Goal: Find contact information: Find contact information

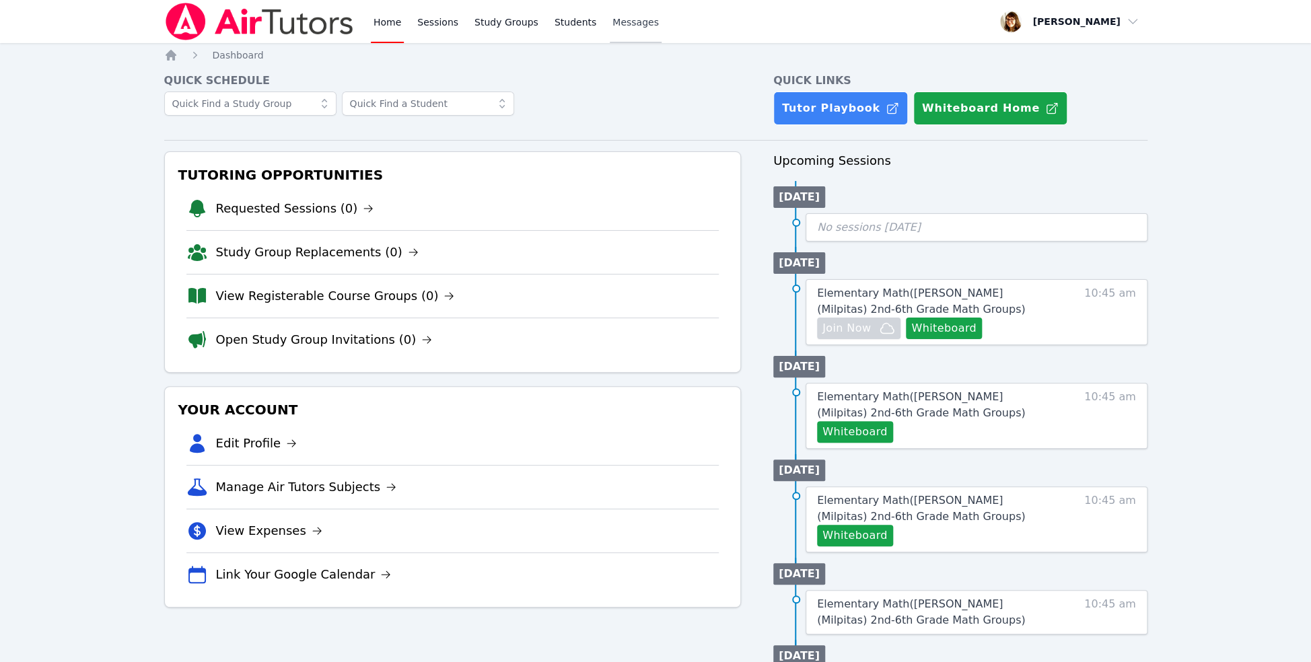
click at [659, 29] on span "Messages" at bounding box center [635, 21] width 46 height 13
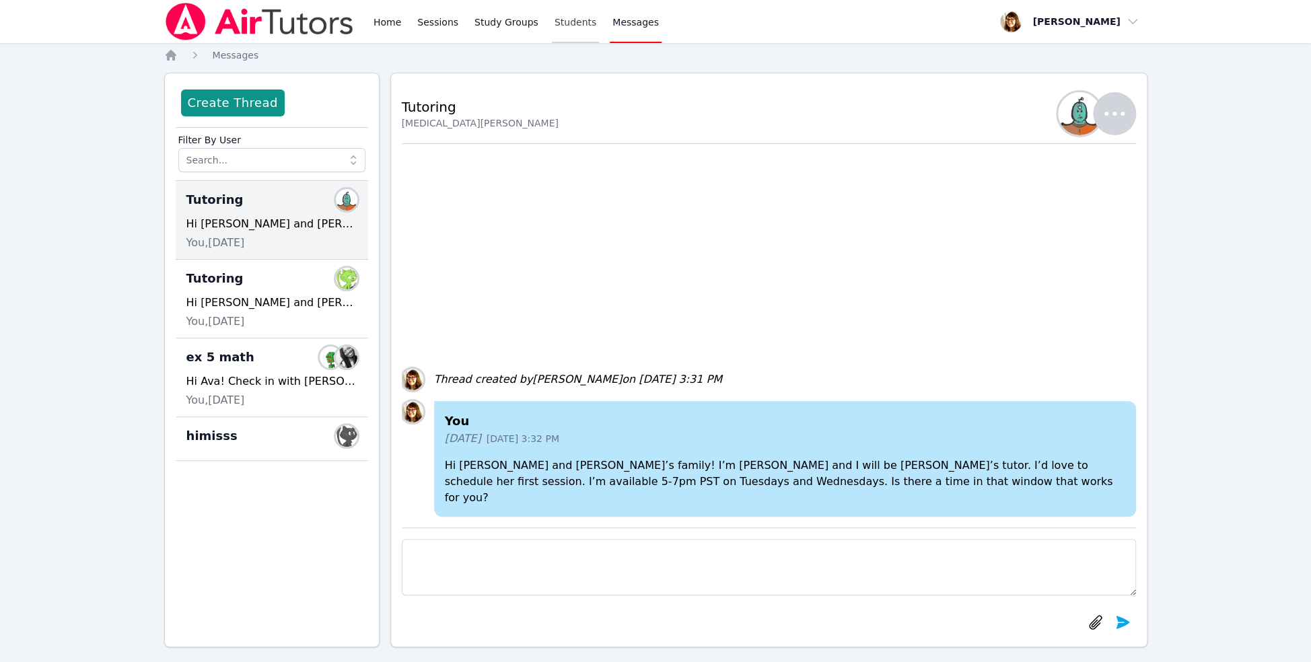
click at [599, 34] on link "Students" at bounding box center [575, 21] width 47 height 43
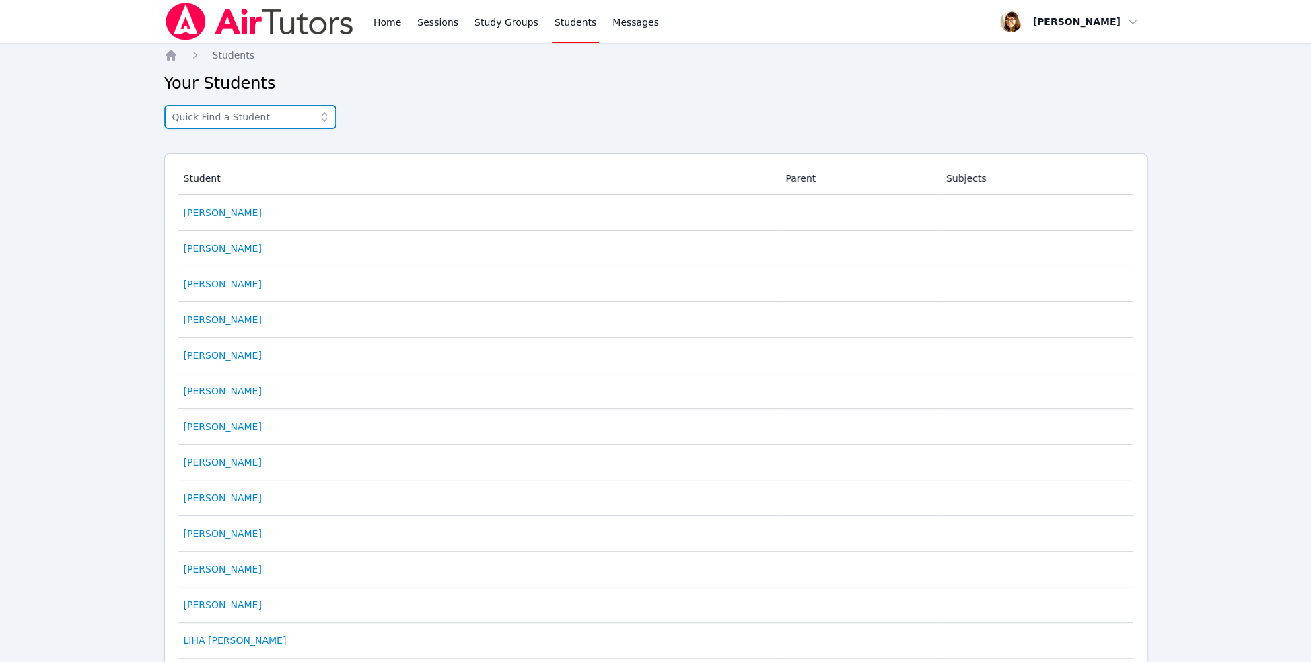
click at [336, 129] on input "text" at bounding box center [250, 117] width 172 height 24
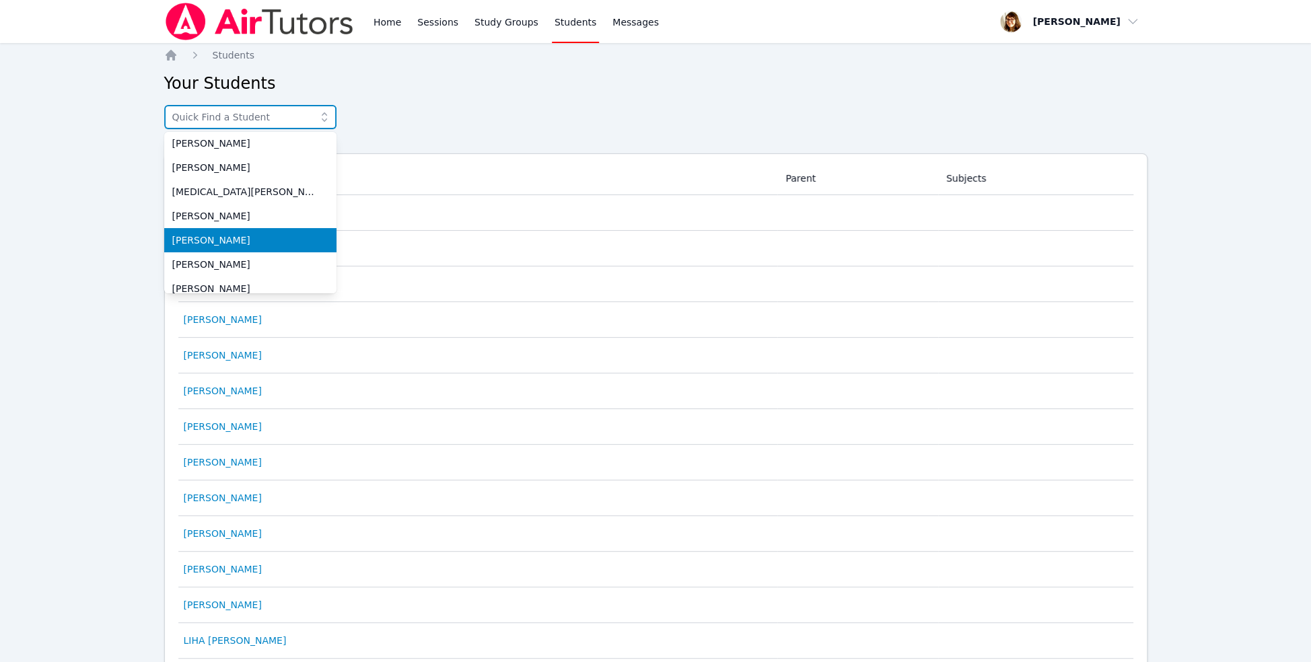
scroll to position [90, 0]
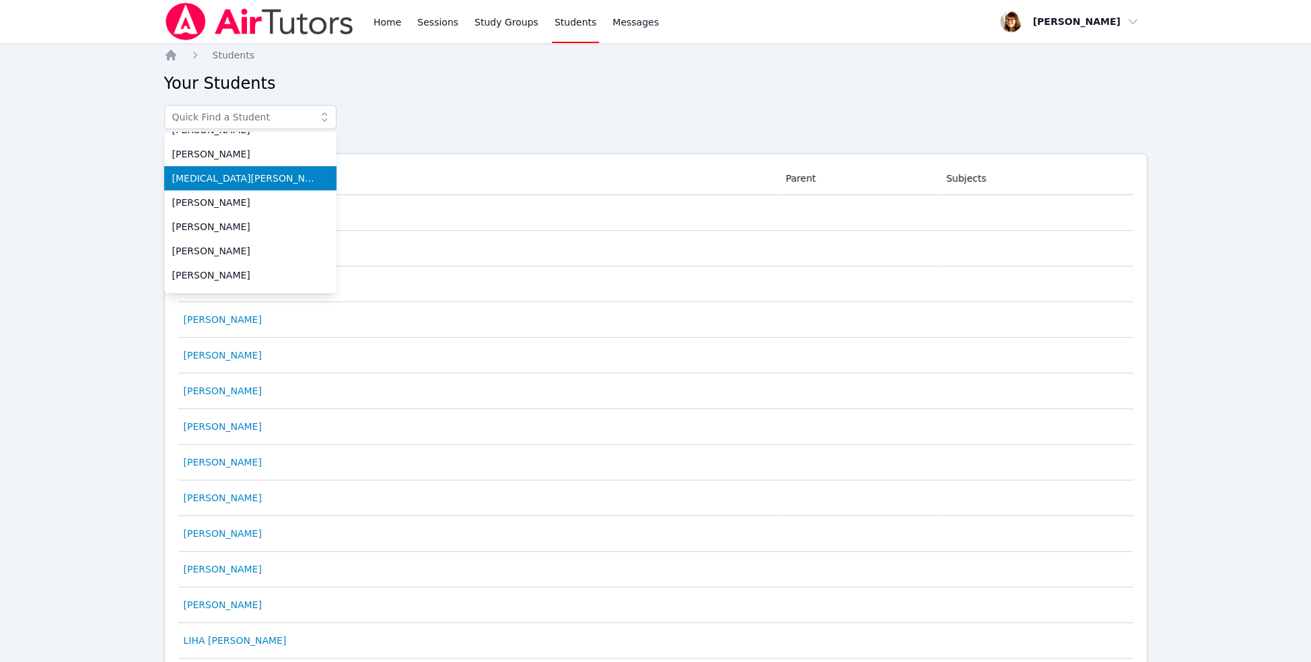
click at [308, 190] on li "[MEDICAL_DATA][PERSON_NAME]" at bounding box center [250, 178] width 172 height 24
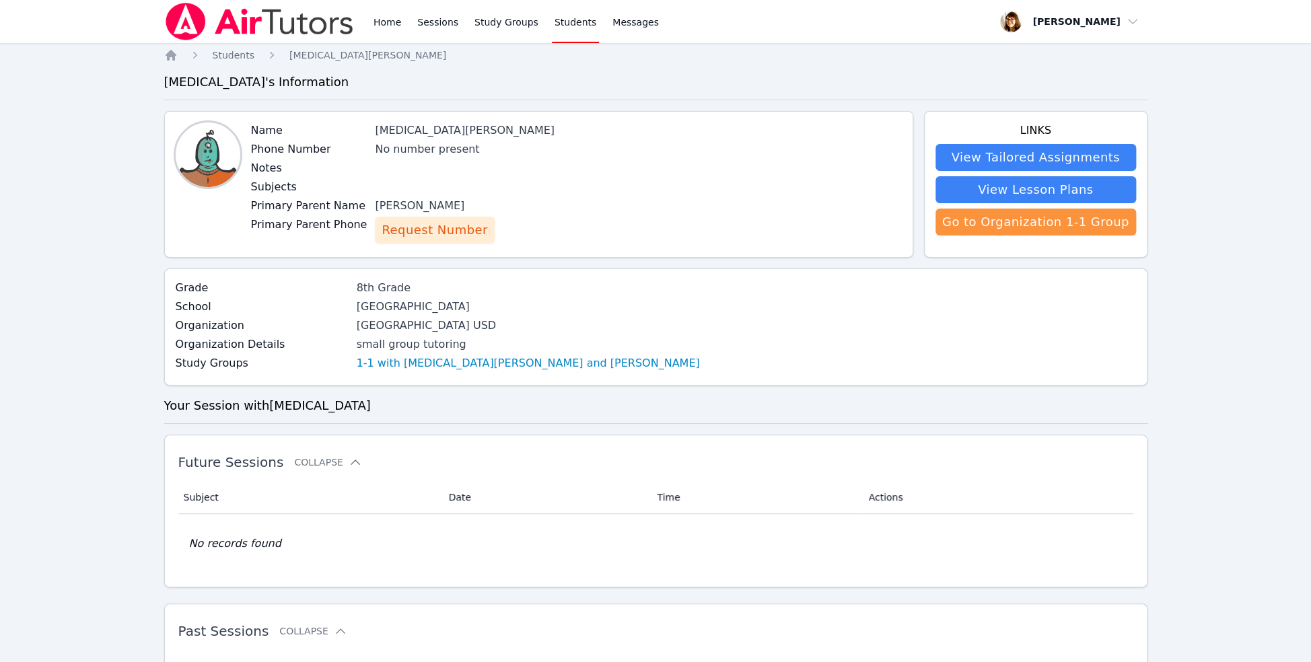
click at [487, 240] on span "Request Number" at bounding box center [435, 230] width 106 height 19
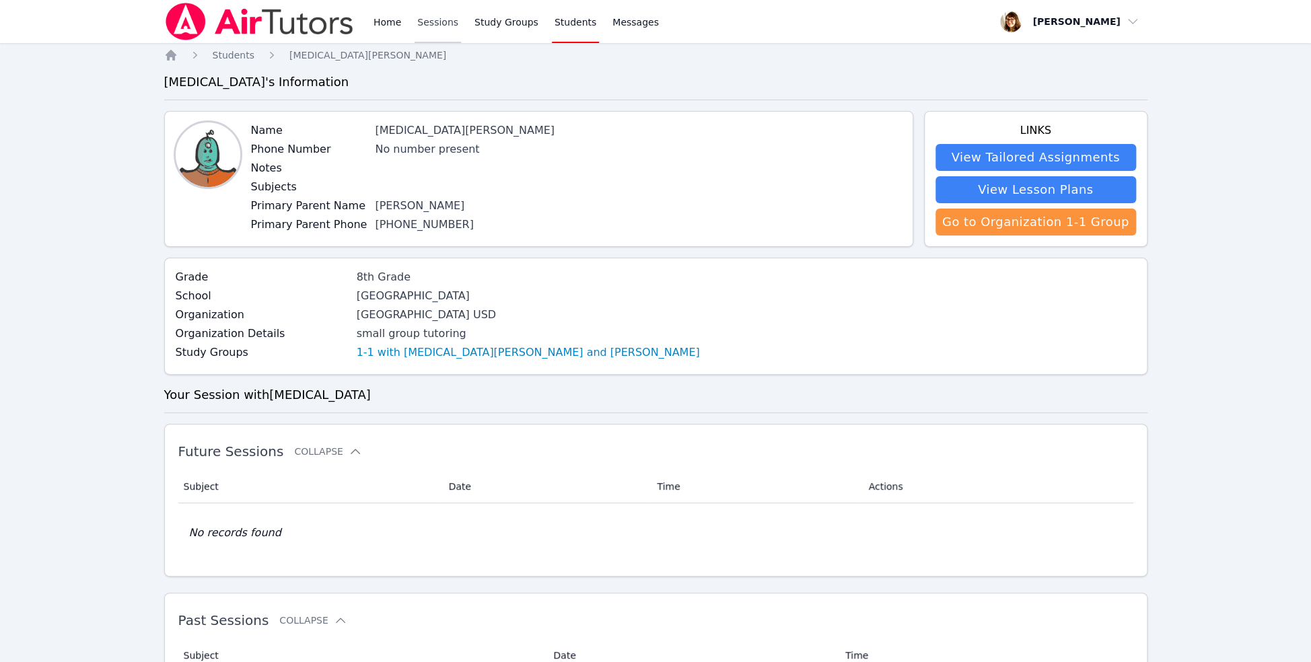
click at [461, 30] on link "Sessions" at bounding box center [438, 21] width 46 height 43
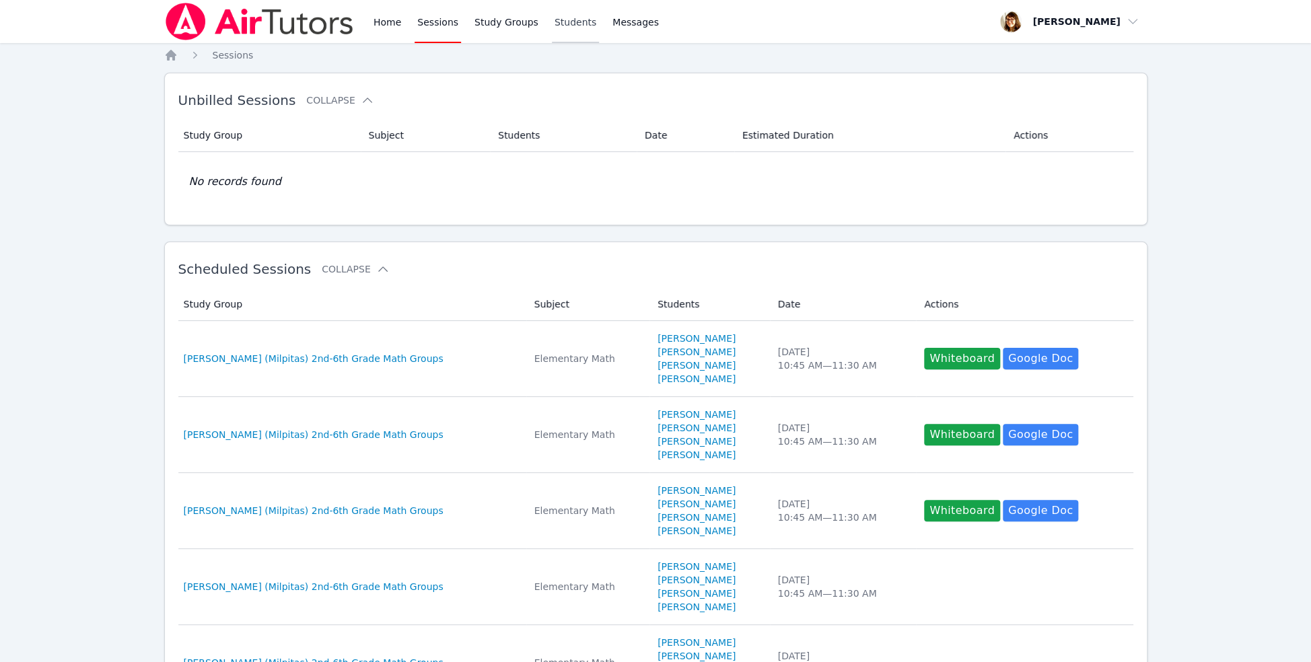
click at [599, 36] on link "Students" at bounding box center [575, 21] width 47 height 43
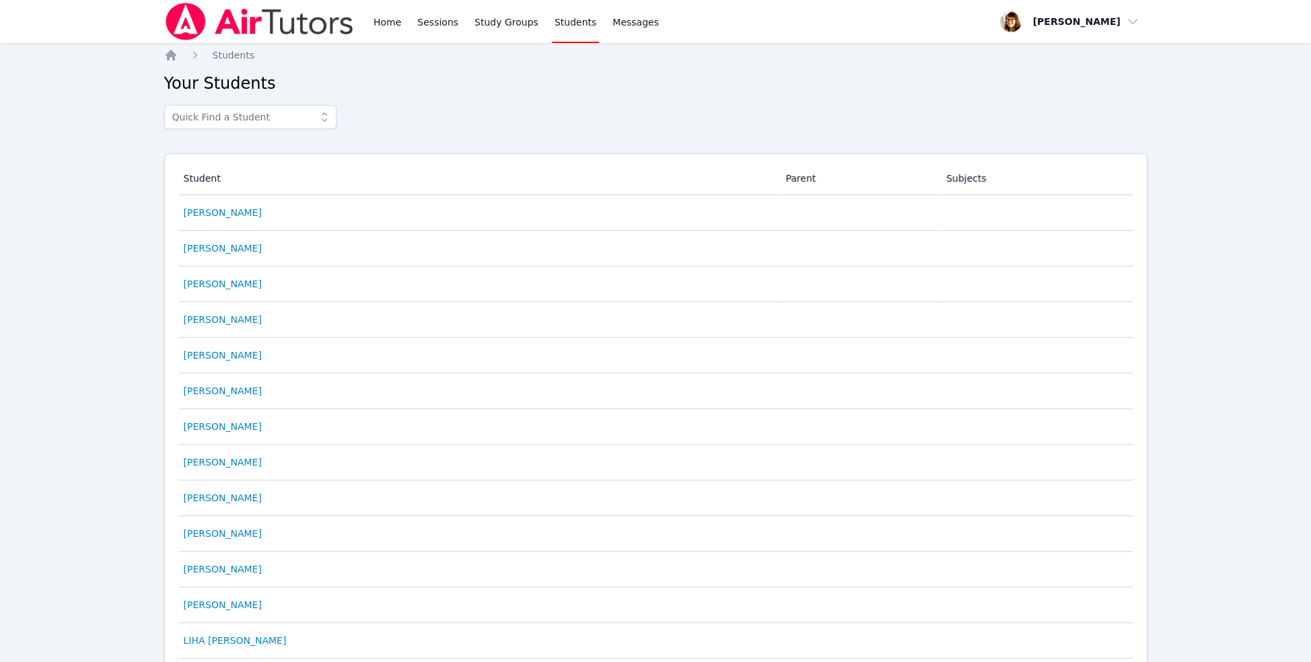
click at [331, 124] on icon at bounding box center [324, 116] width 13 height 13
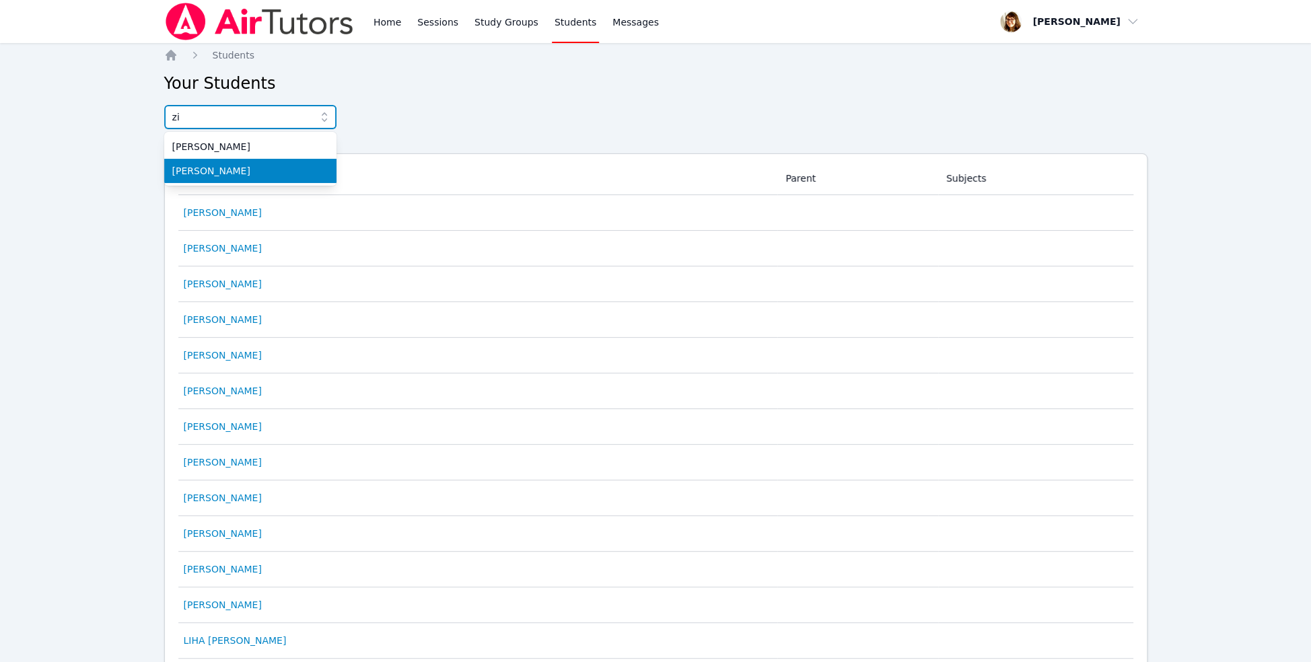
type input "zi"
click at [252, 178] on span "Zia Levesque" at bounding box center [250, 170] width 156 height 13
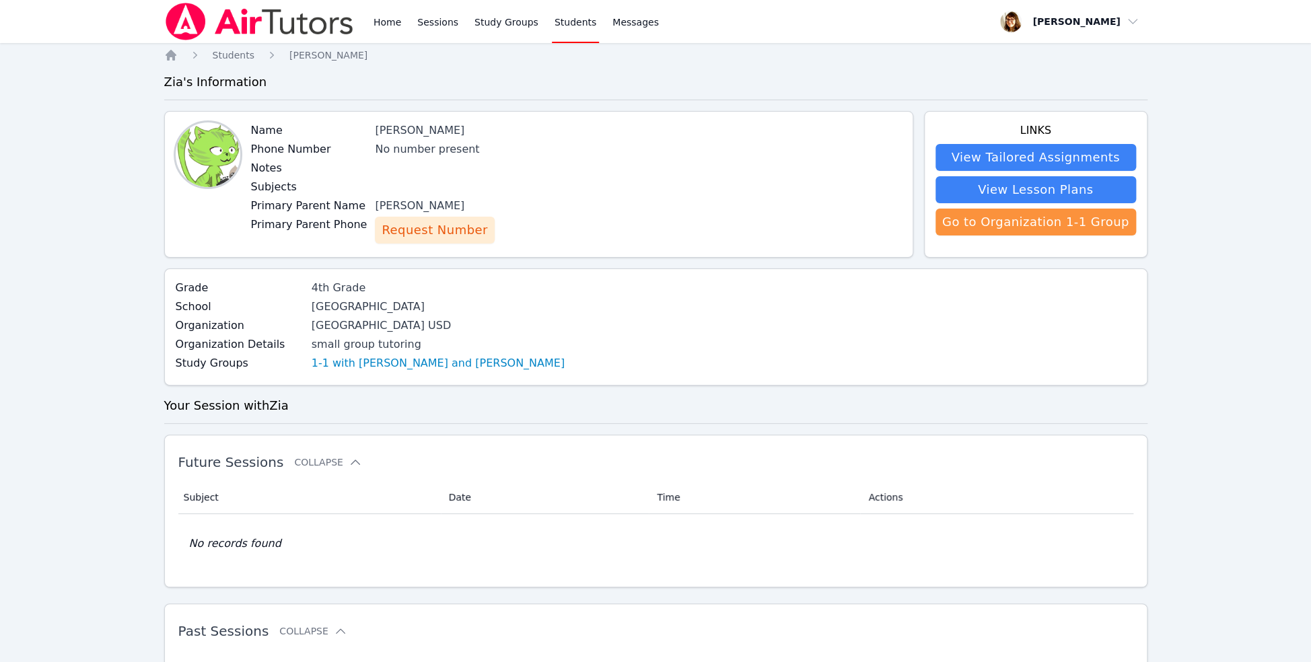
click at [487, 240] on span "Request Number" at bounding box center [435, 230] width 106 height 19
